Goal: Task Accomplishment & Management: Manage account settings

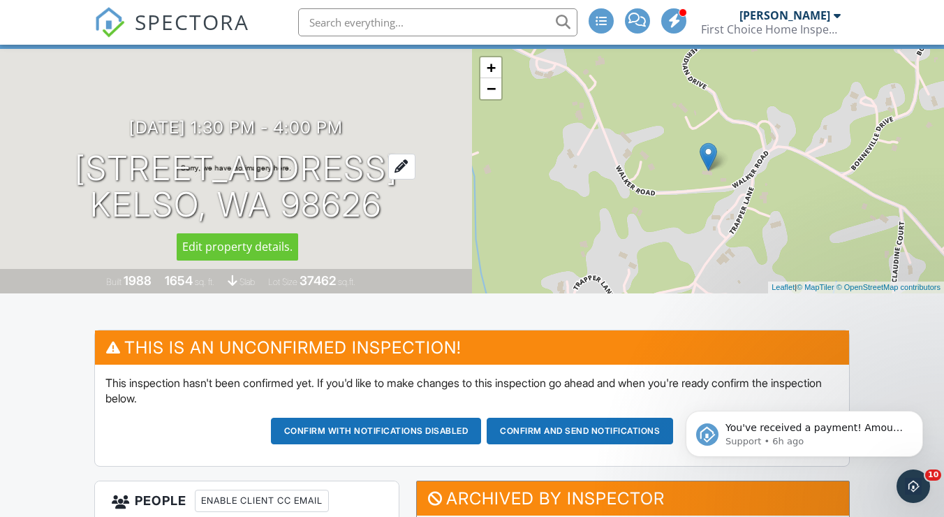
scroll to position [95, 0]
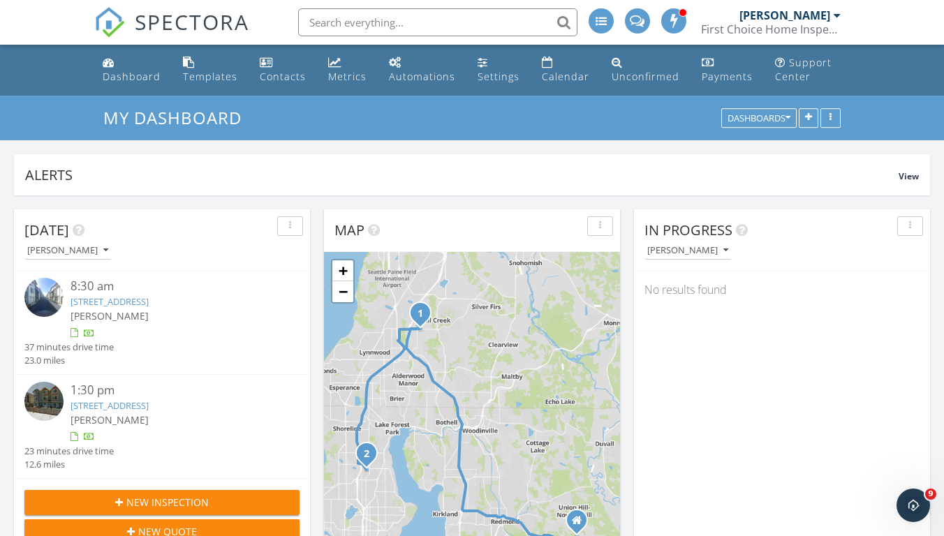
click at [149, 303] on link "[STREET_ADDRESS]" at bounding box center [109, 301] width 78 height 13
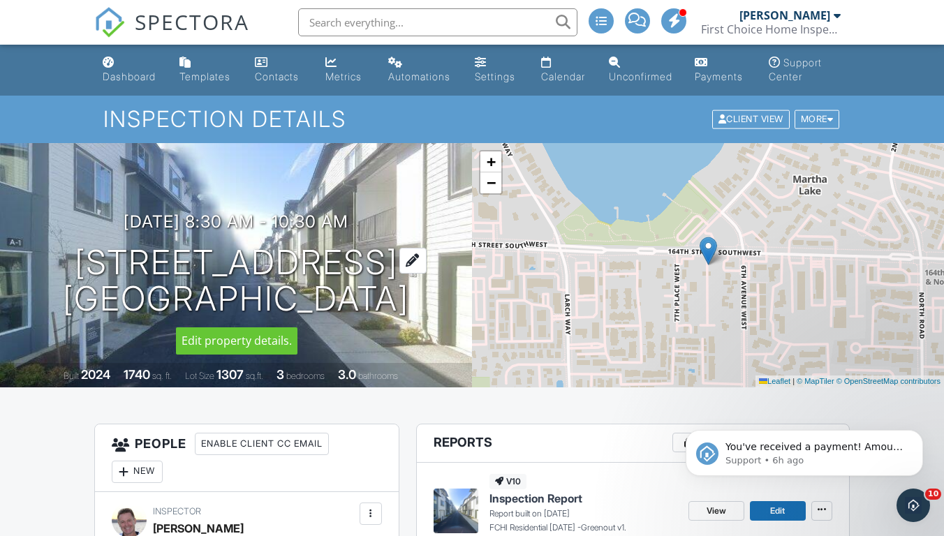
drag, startPoint x: 59, startPoint y: 260, endPoint x: 419, endPoint y: 305, distance: 363.6
click at [409, 305] on h1 "626 164th St SW C1 Lynnwood, WA 98087" at bounding box center [236, 281] width 346 height 74
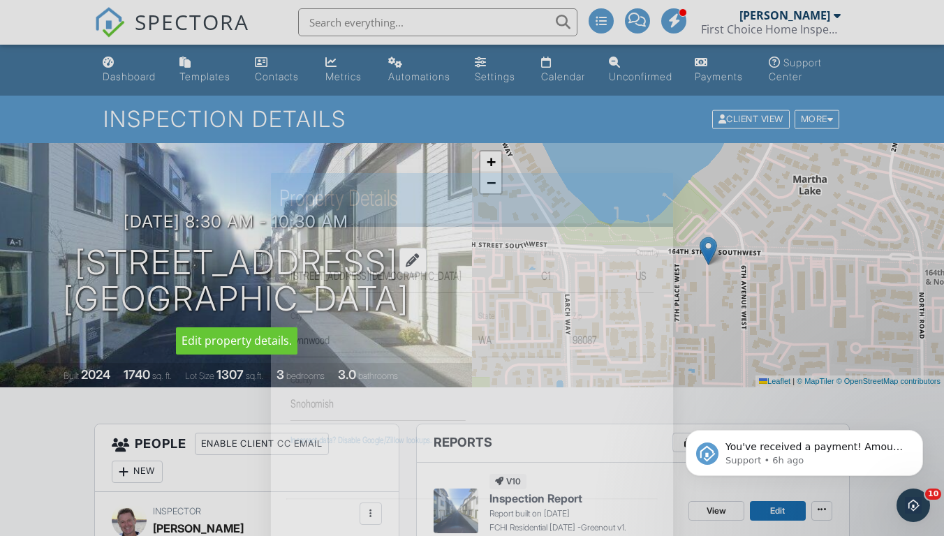
copy h1 "626 164th St SW C1 Lynnwood, WA 98087"
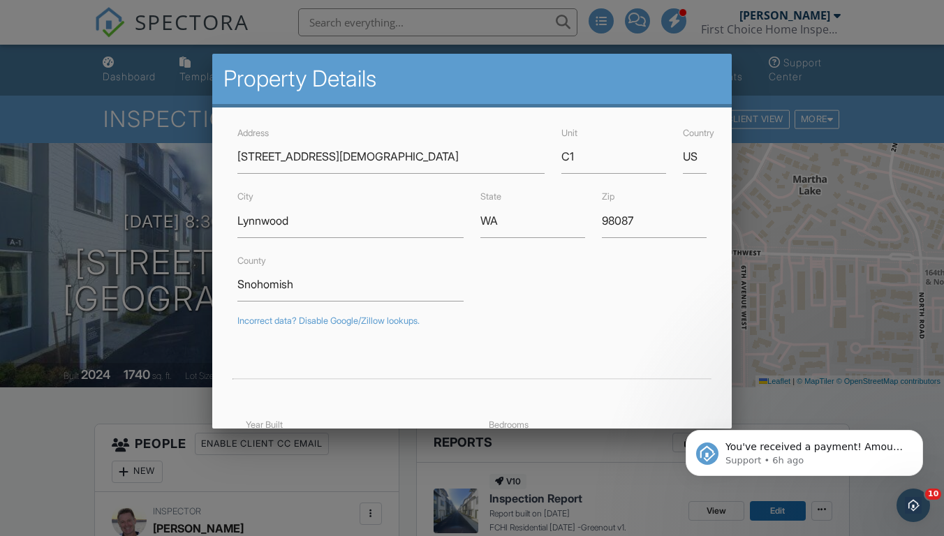
click at [774, 267] on div at bounding box center [472, 265] width 944 height 670
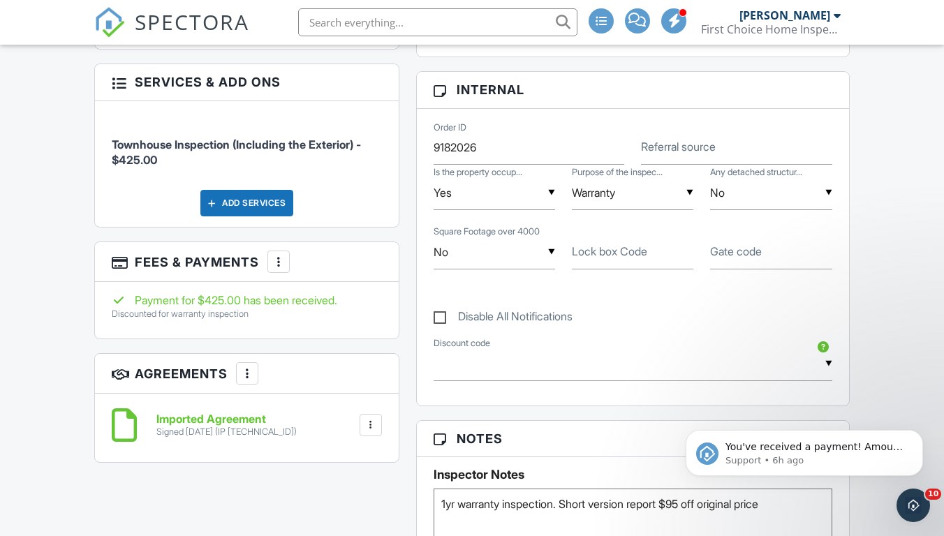
scroll to position [671, 0]
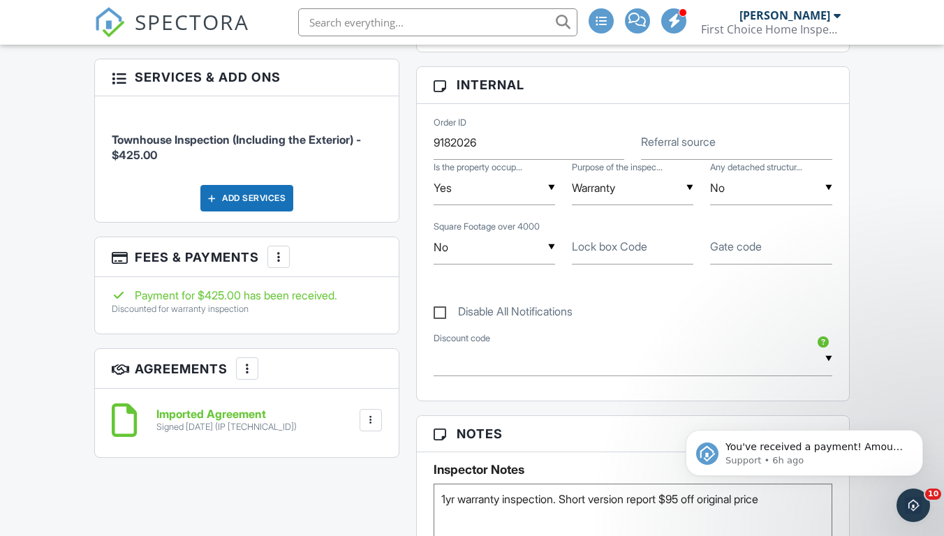
click at [277, 253] on div at bounding box center [279, 257] width 14 height 14
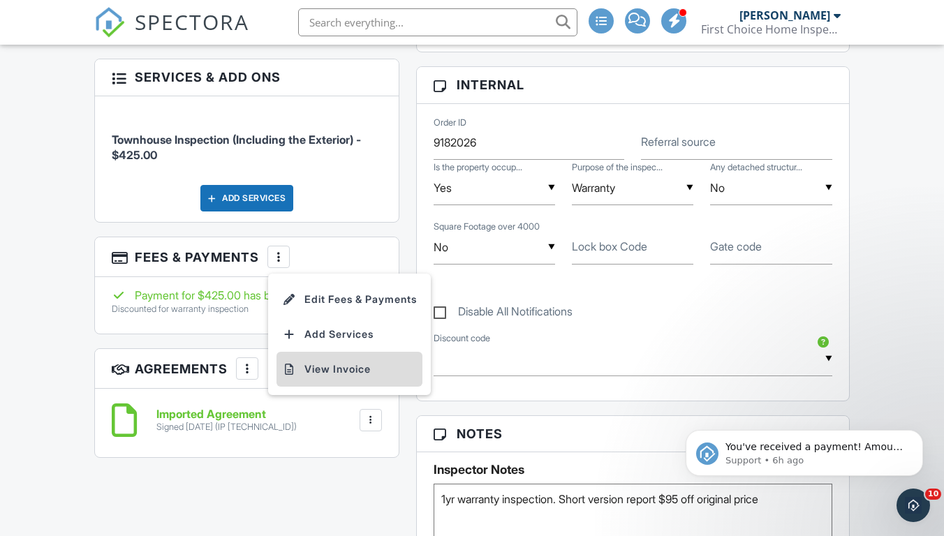
click at [356, 367] on li "View Invoice" at bounding box center [349, 369] width 146 height 35
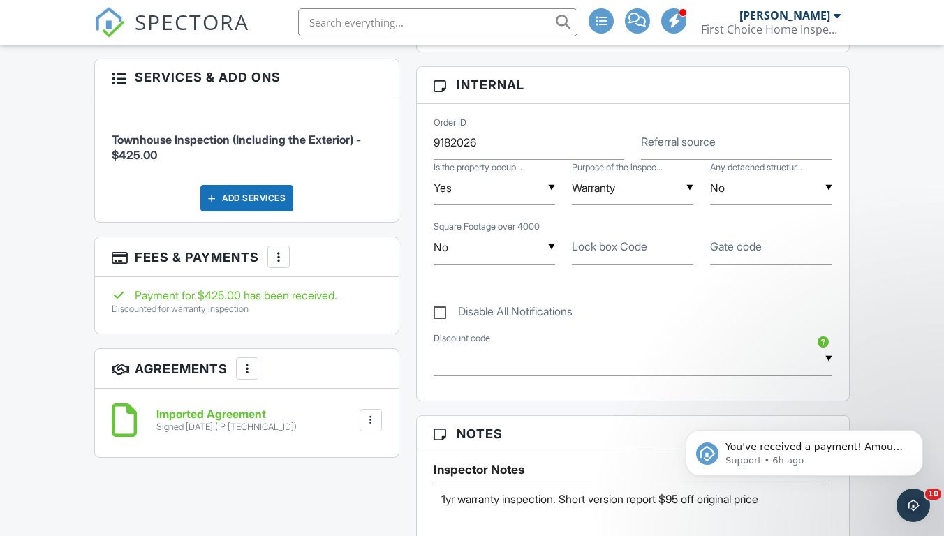
click at [374, 419] on div at bounding box center [371, 420] width 14 height 14
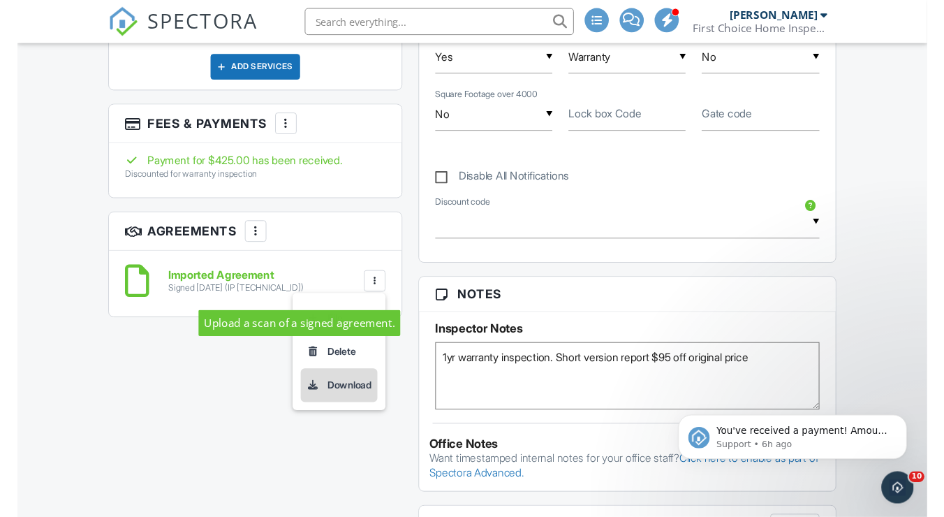
scroll to position [805, 0]
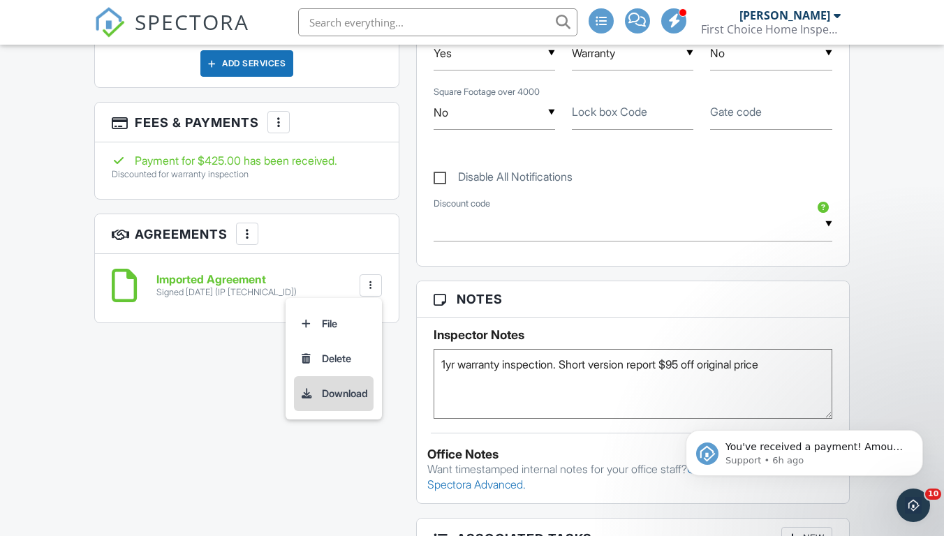
click at [348, 392] on li "Download" at bounding box center [334, 393] width 80 height 35
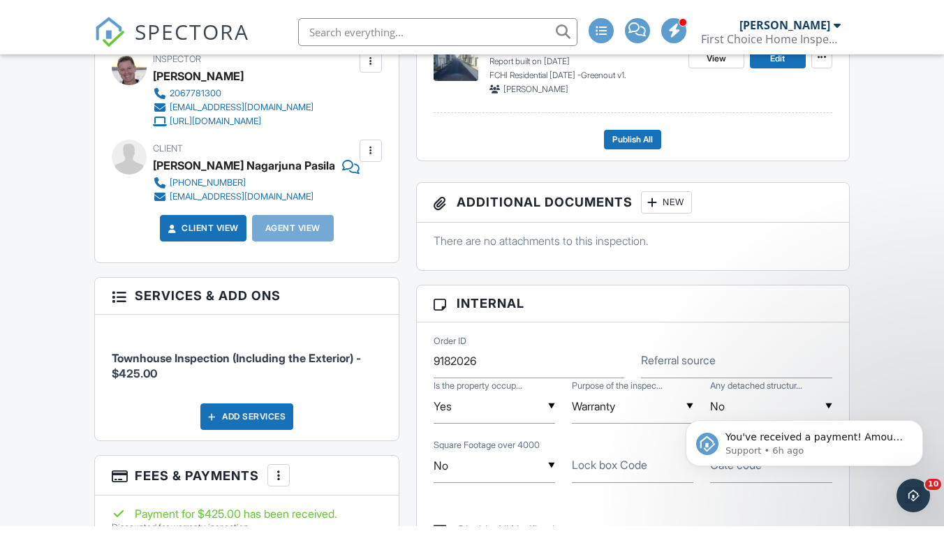
scroll to position [461, 0]
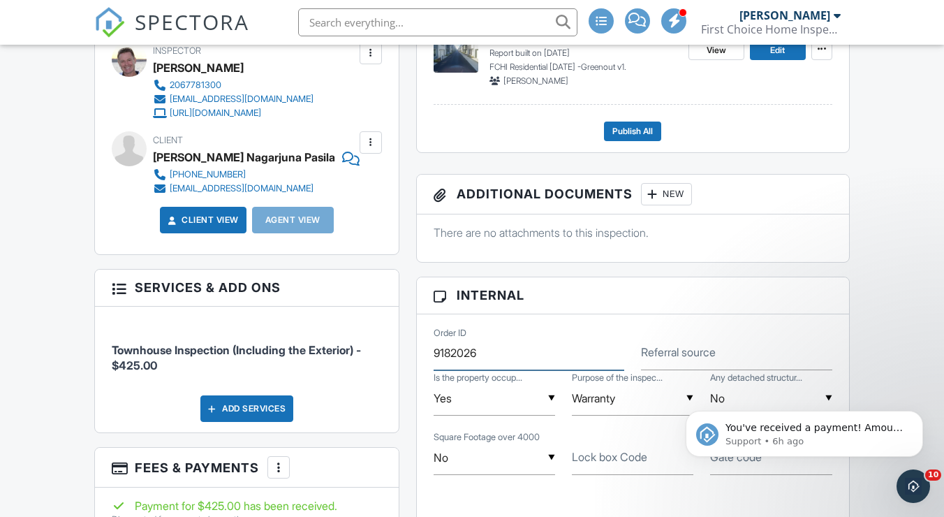
drag, startPoint x: 484, startPoint y: 350, endPoint x: 419, endPoint y: 346, distance: 64.4
click at [419, 346] on div "Order ID 9182026 Referral source ▼ Yes Yes No Yes No Is the property occup... ▼…" at bounding box center [633, 462] width 432 height 297
drag, startPoint x: 554, startPoint y: 355, endPoint x: 424, endPoint y: 349, distance: 129.9
click at [425, 349] on div "Order ID 09292025-1 Warranty" at bounding box center [528, 353] width 207 height 34
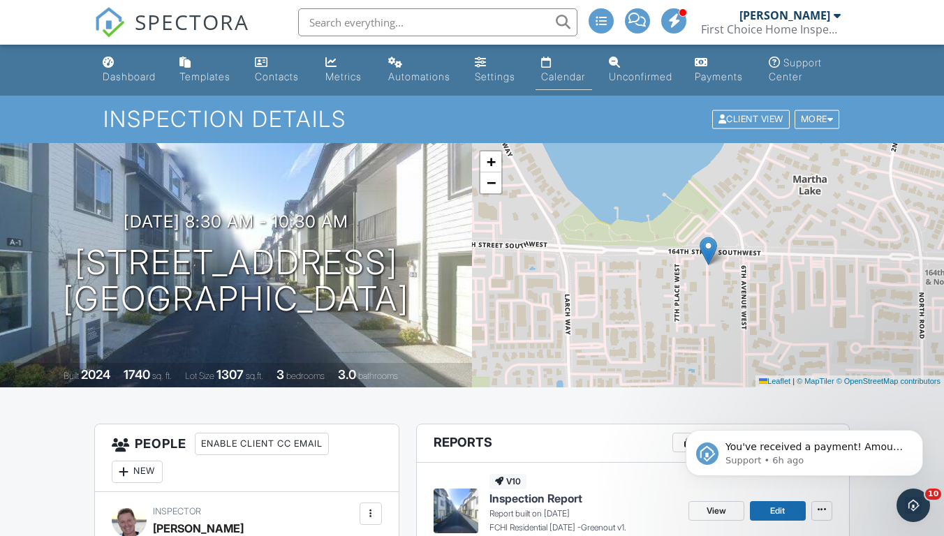
scroll to position [0, 0]
type input "09292025-1 Warranty"
click at [124, 73] on div "Dashboard" at bounding box center [129, 76] width 53 height 12
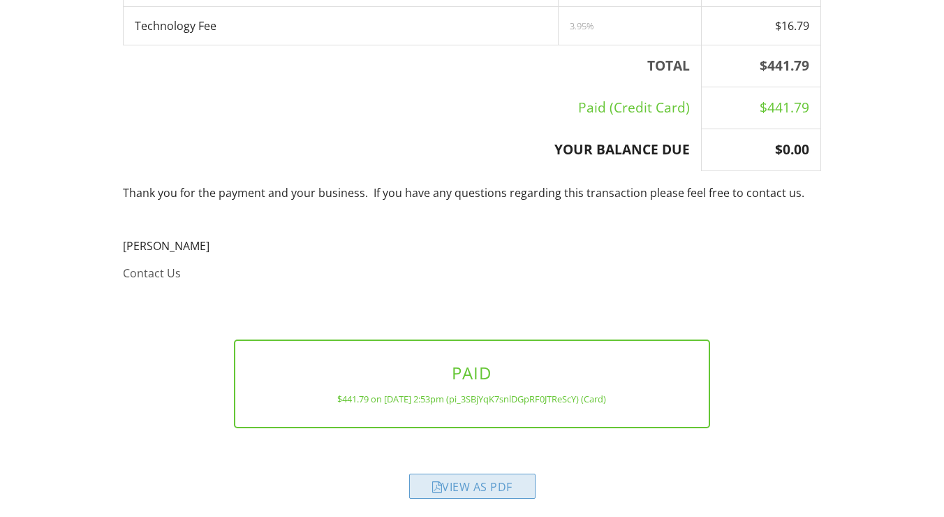
scroll to position [330, 0]
click at [498, 486] on div "View as PDF" at bounding box center [472, 486] width 126 height 25
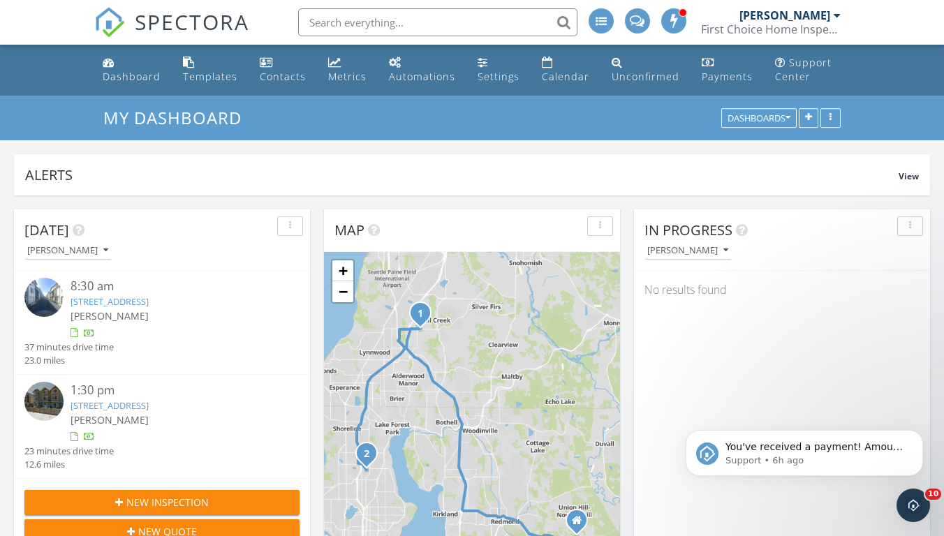
click at [149, 403] on link "12317 B 10th Pl NE, Seattle, WA 98125" at bounding box center [109, 405] width 78 height 13
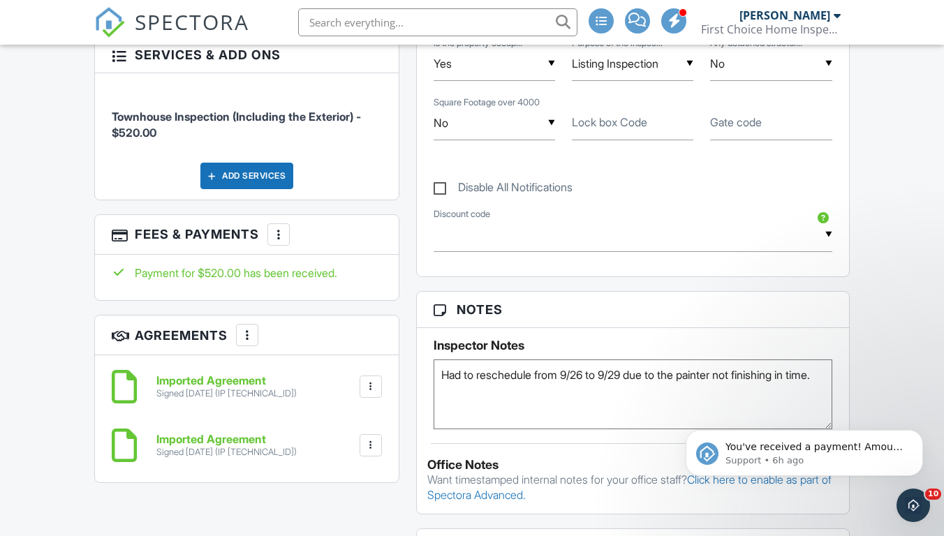
scroll to position [796, 0]
click at [281, 227] on div at bounding box center [279, 234] width 14 height 14
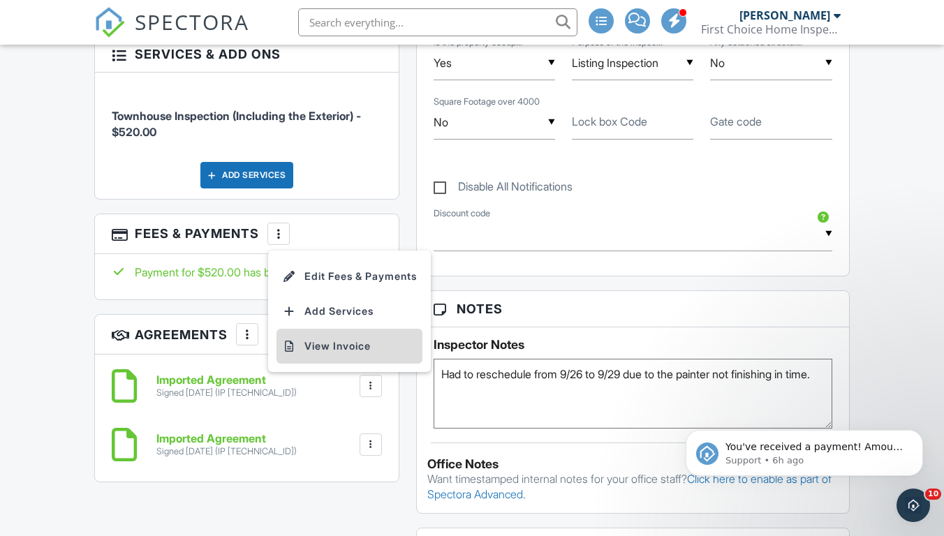
click at [335, 340] on li "View Invoice" at bounding box center [349, 346] width 146 height 35
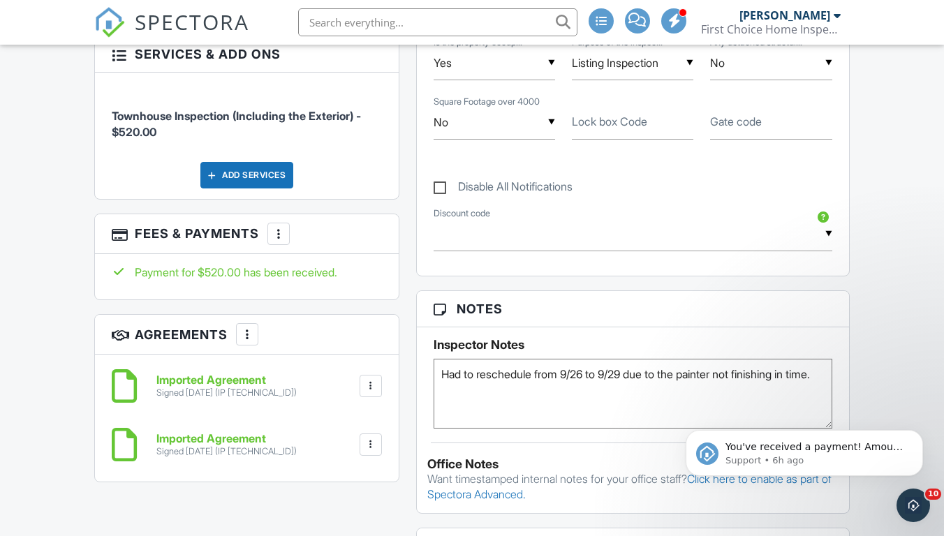
click at [375, 438] on div at bounding box center [371, 445] width 14 height 14
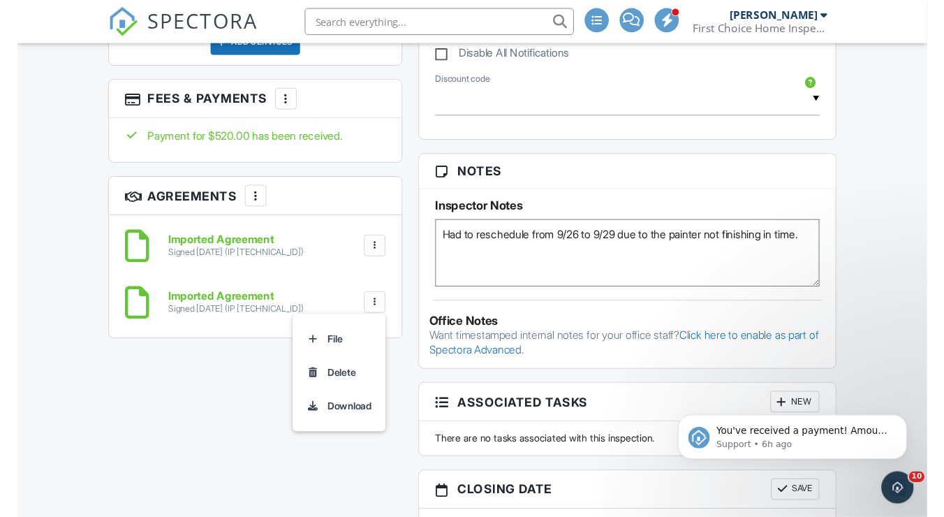
scroll to position [914, 0]
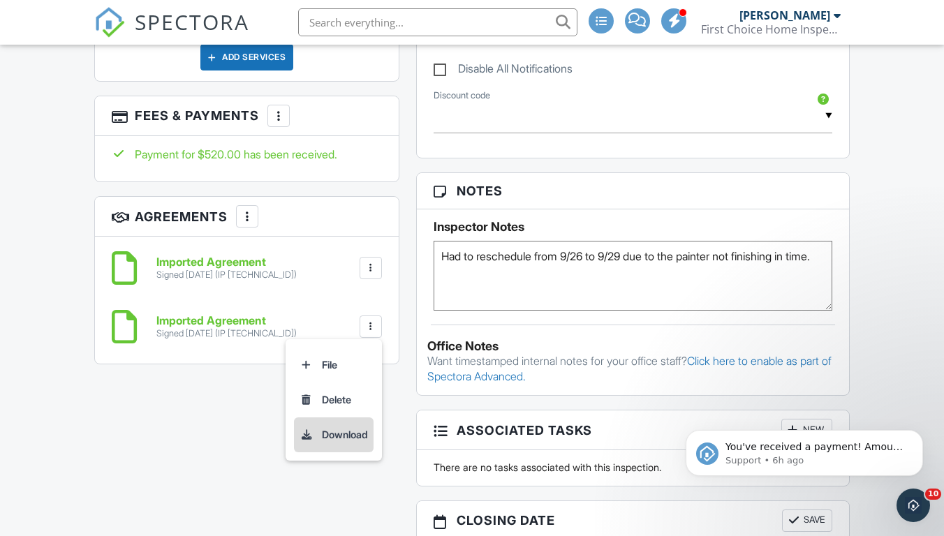
click at [350, 427] on li "Download" at bounding box center [334, 434] width 80 height 35
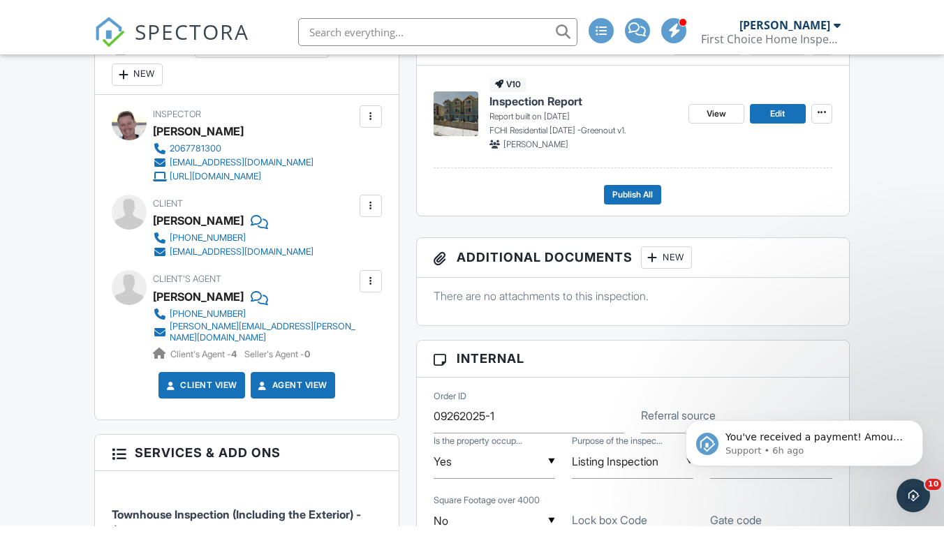
scroll to position [408, 0]
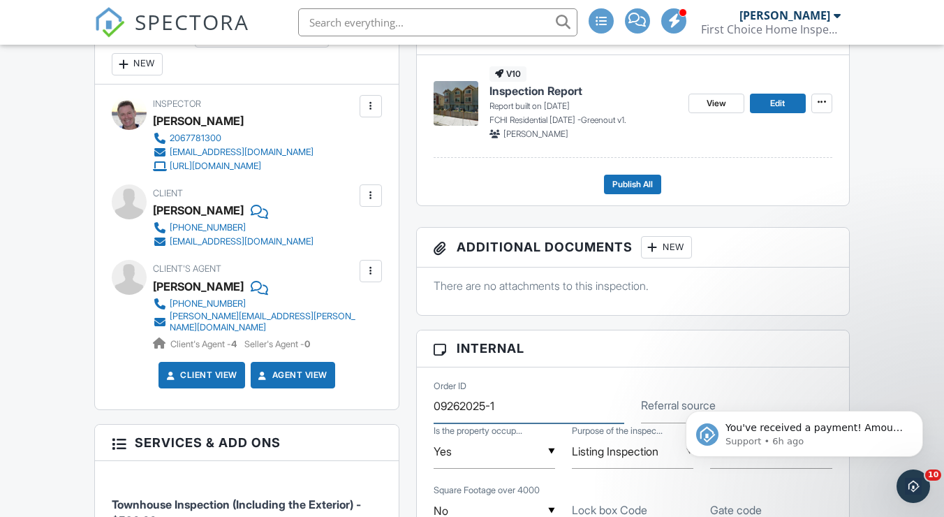
click at [503, 408] on input "09262025-1" at bounding box center [528, 406] width 191 height 34
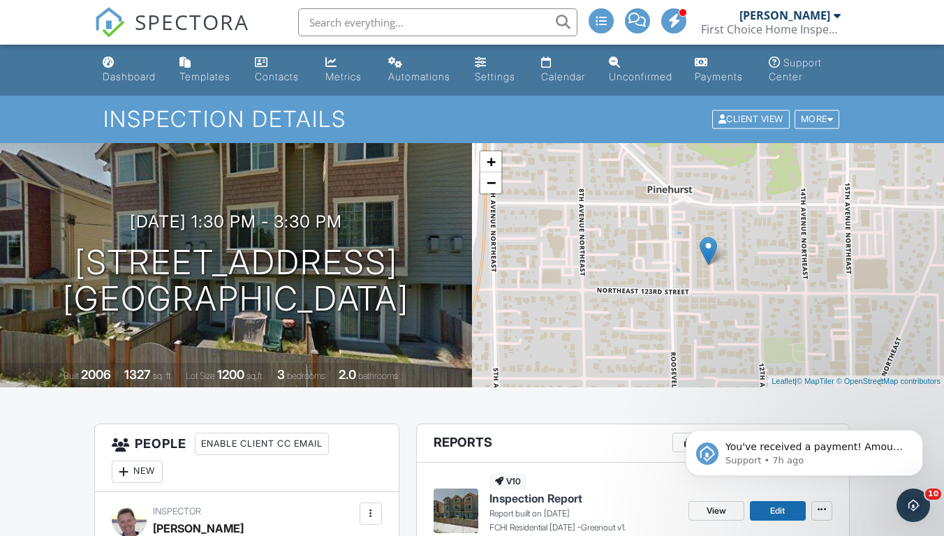
scroll to position [0, 0]
type input "09262025-2"
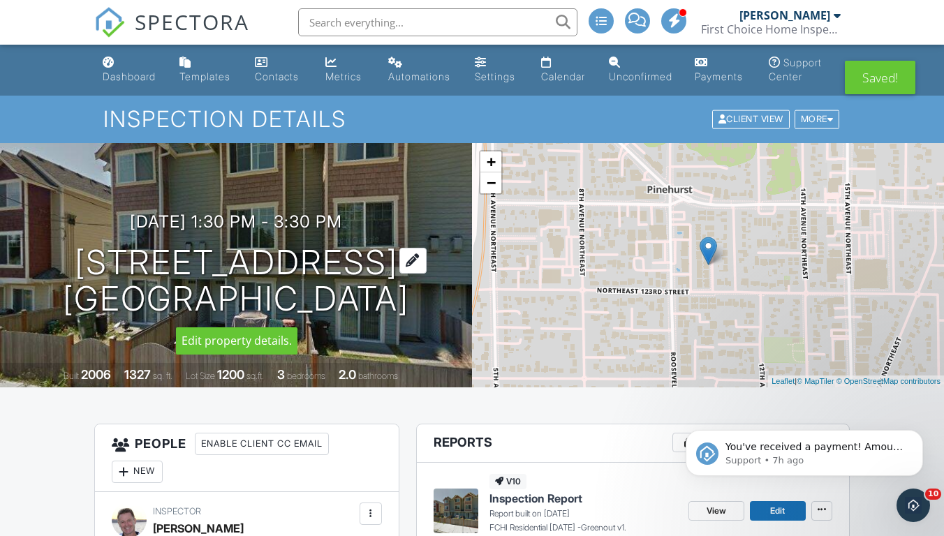
drag, startPoint x: 70, startPoint y: 258, endPoint x: 389, endPoint y: 307, distance: 322.0
click at [389, 307] on div "09/29/2025 1:30 pm - 3:30 pm 12317 B 10th Pl NE Seattle, WA 98125" at bounding box center [236, 264] width 472 height 105
copy h1 "12317 B 10th Pl NE Seattle, WA 98125"
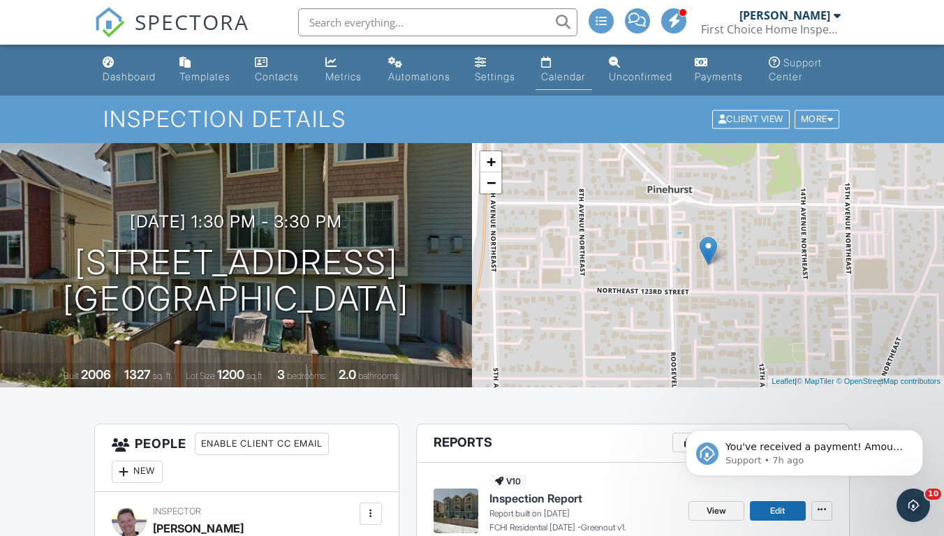
click at [572, 72] on div "Calendar" at bounding box center [563, 76] width 44 height 12
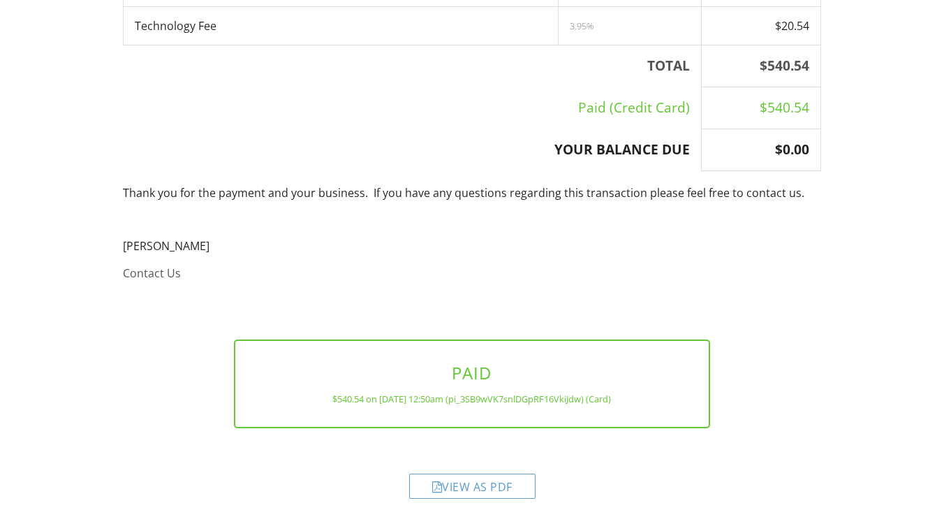
scroll to position [330, 0]
click at [484, 483] on div "View as PDF" at bounding box center [472, 486] width 126 height 25
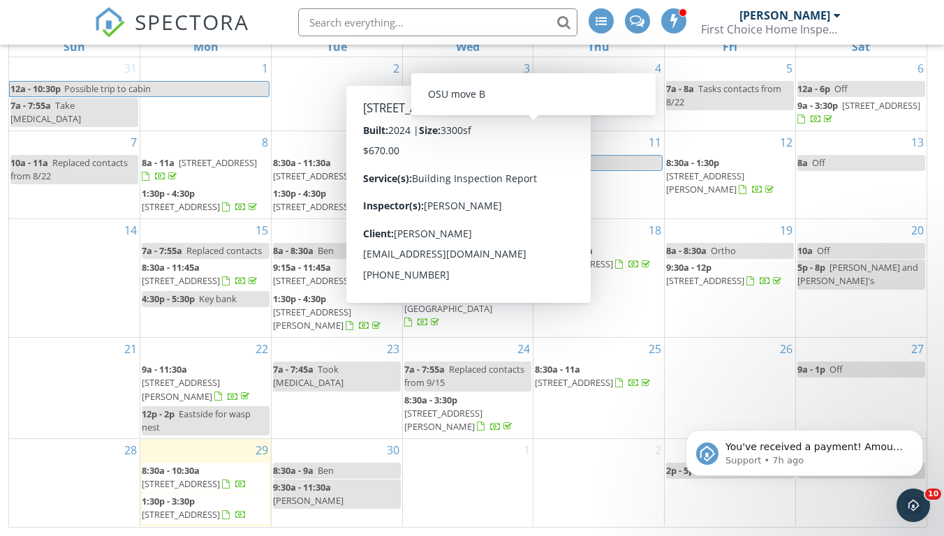
scroll to position [200, 0]
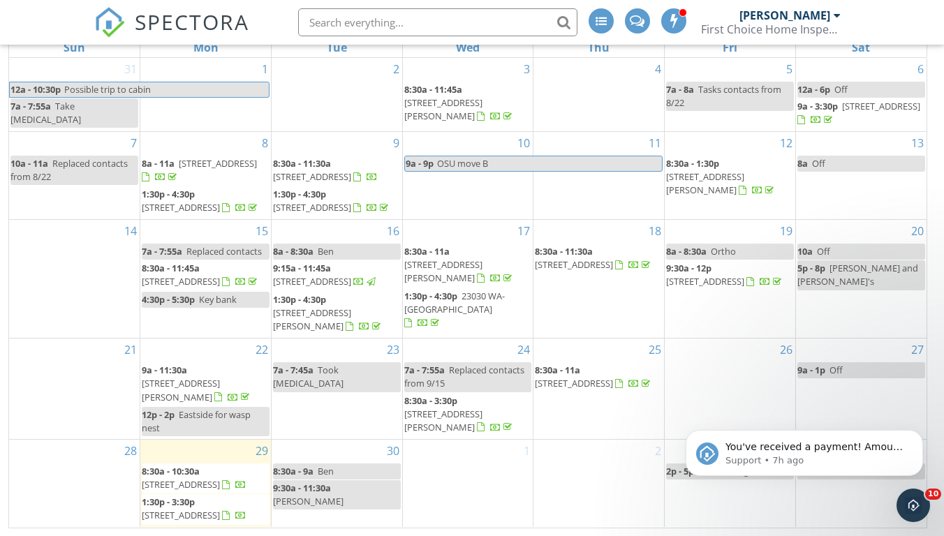
click at [589, 377] on span "18440 10th Ave NE, Shoreline 98155" at bounding box center [574, 383] width 78 height 13
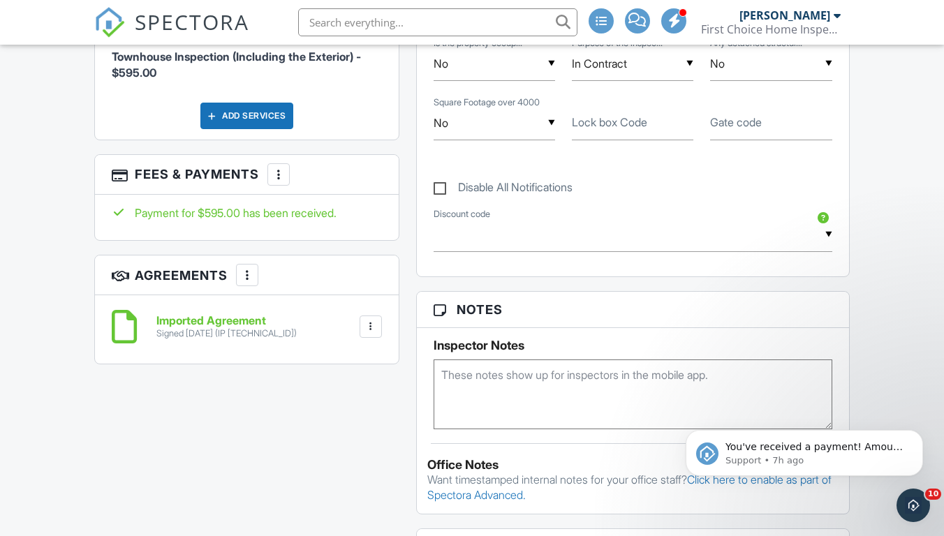
click at [364, 320] on div at bounding box center [371, 327] width 14 height 14
click at [346, 420] on li "Download" at bounding box center [334, 434] width 80 height 35
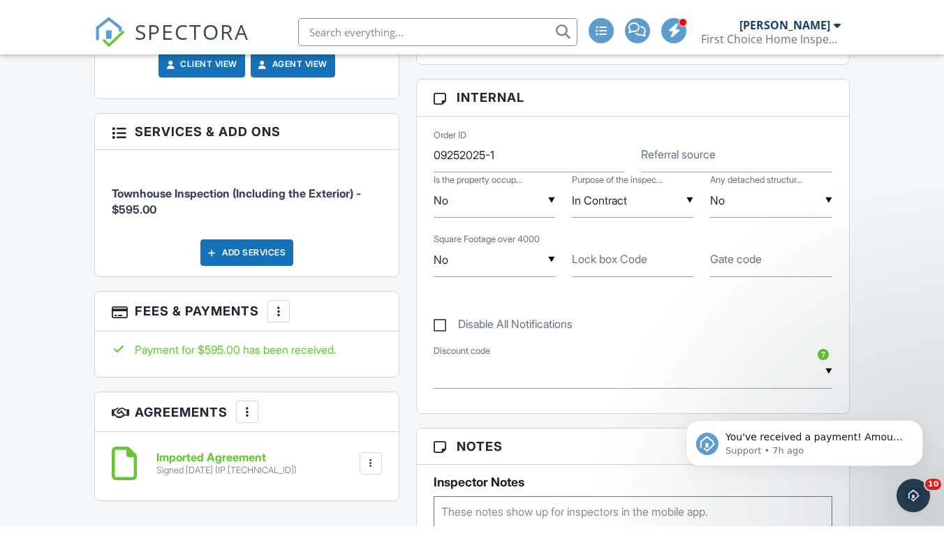
scroll to position [727, 0]
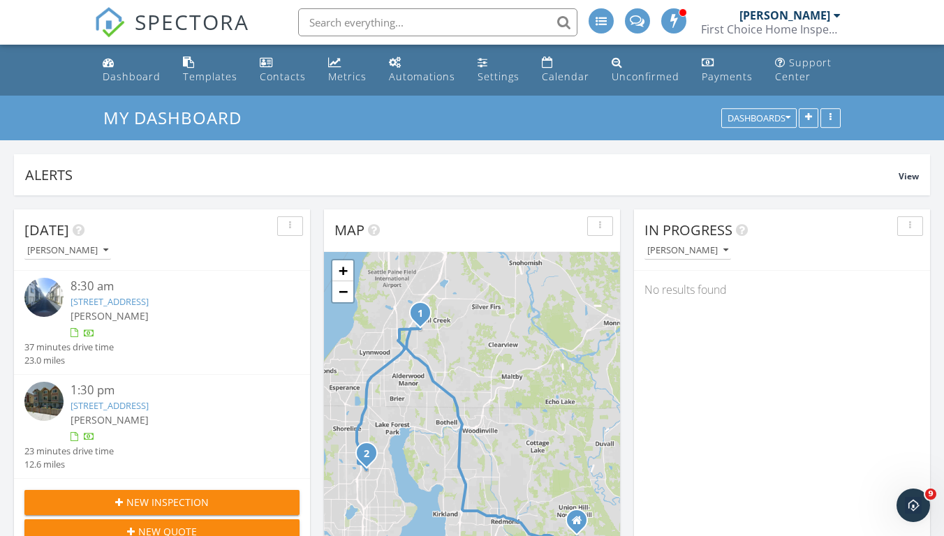
click at [149, 301] on link "[STREET_ADDRESS]" at bounding box center [109, 301] width 78 height 13
